Goal: Transaction & Acquisition: Purchase product/service

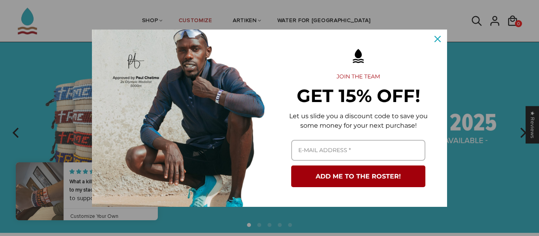
scroll to position [47, 0]
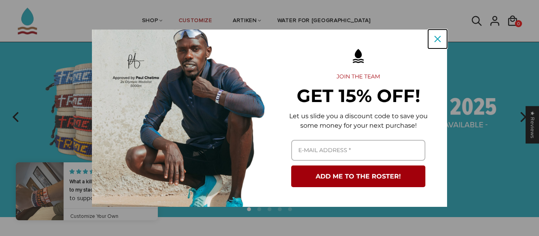
click at [436, 39] on icon "close icon" at bounding box center [438, 39] width 6 height 6
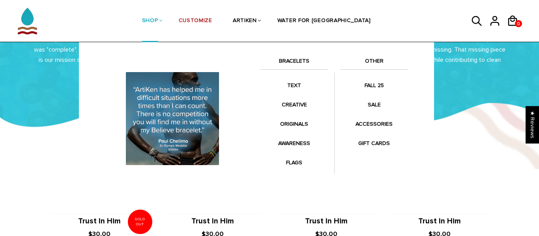
scroll to position [395, 0]
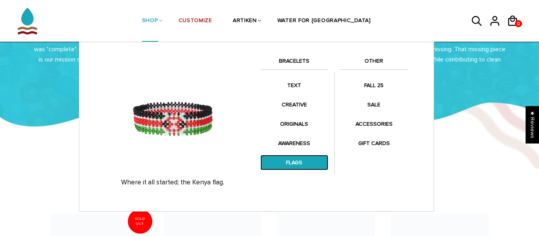
click at [294, 164] on link "FLAGS" at bounding box center [295, 162] width 68 height 15
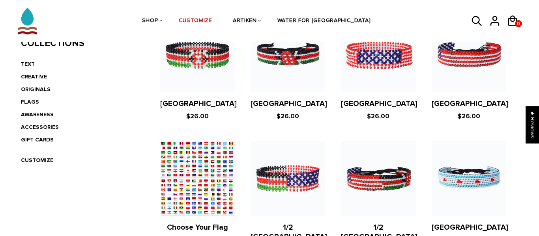
scroll to position [189, 0]
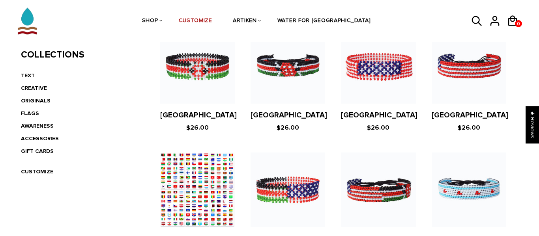
click at [188, 179] on figure at bounding box center [197, 190] width 75 height 75
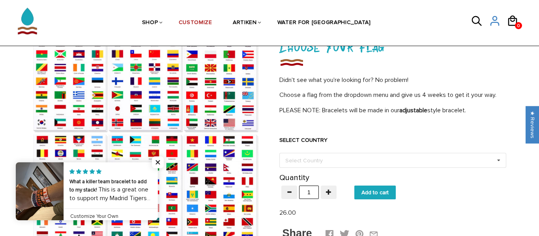
scroll to position [79, 0]
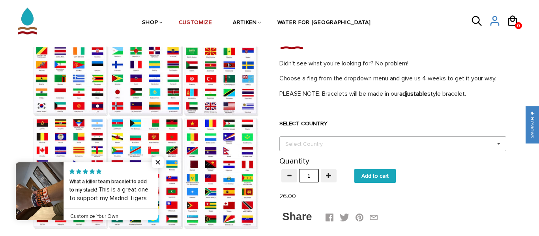
click at [325, 140] on div "Select Country" at bounding box center [308, 144] width 51 height 9
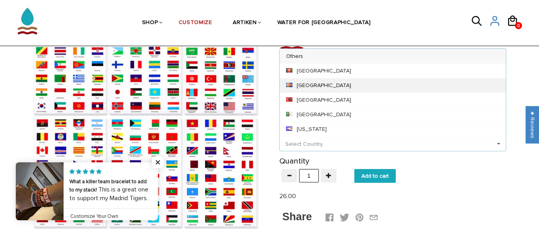
scroll to position [0, 0]
